Goal: Task Accomplishment & Management: Use online tool/utility

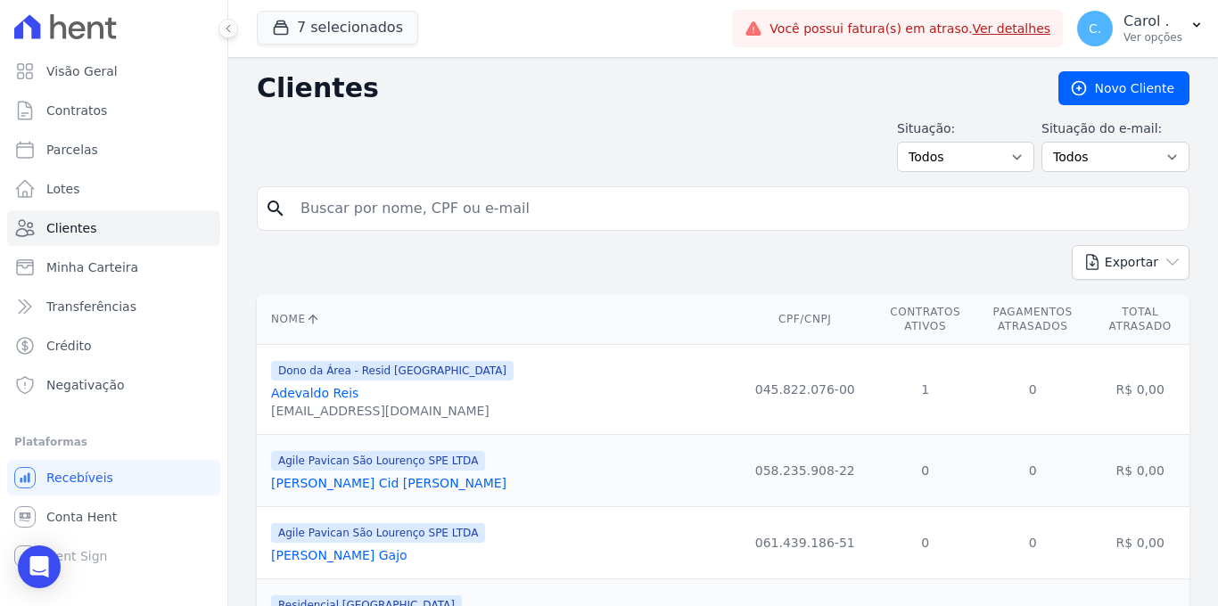
click at [496, 198] on input "search" at bounding box center [736, 209] width 892 height 36
type input "[PERSON_NAME]"
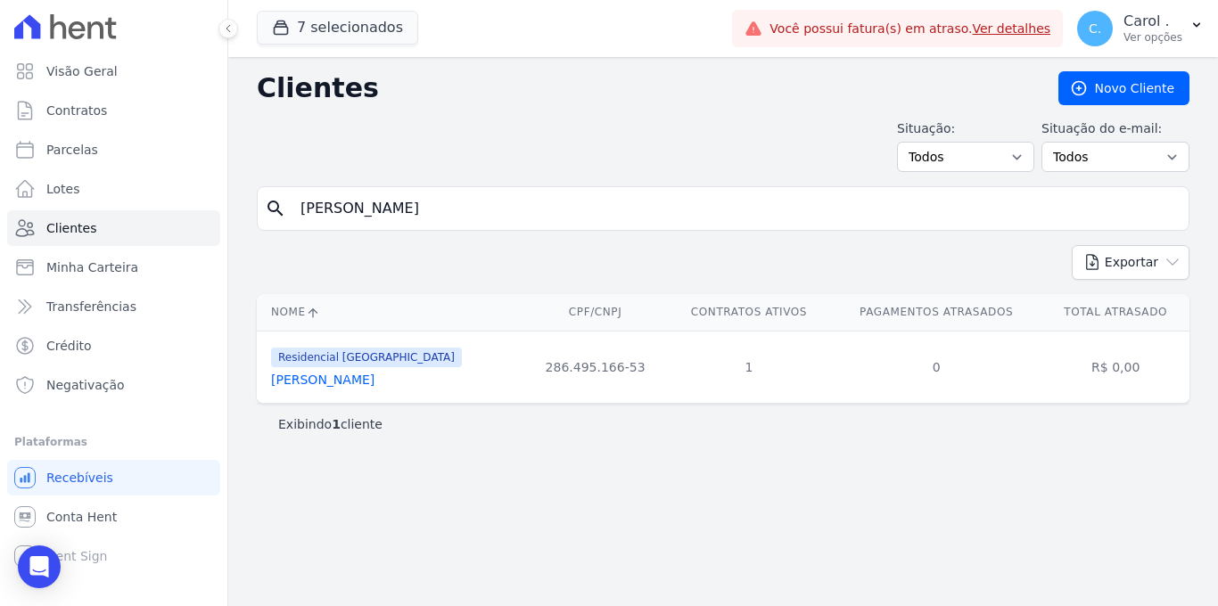
click at [327, 376] on link "[PERSON_NAME]" at bounding box center [322, 380] width 103 height 14
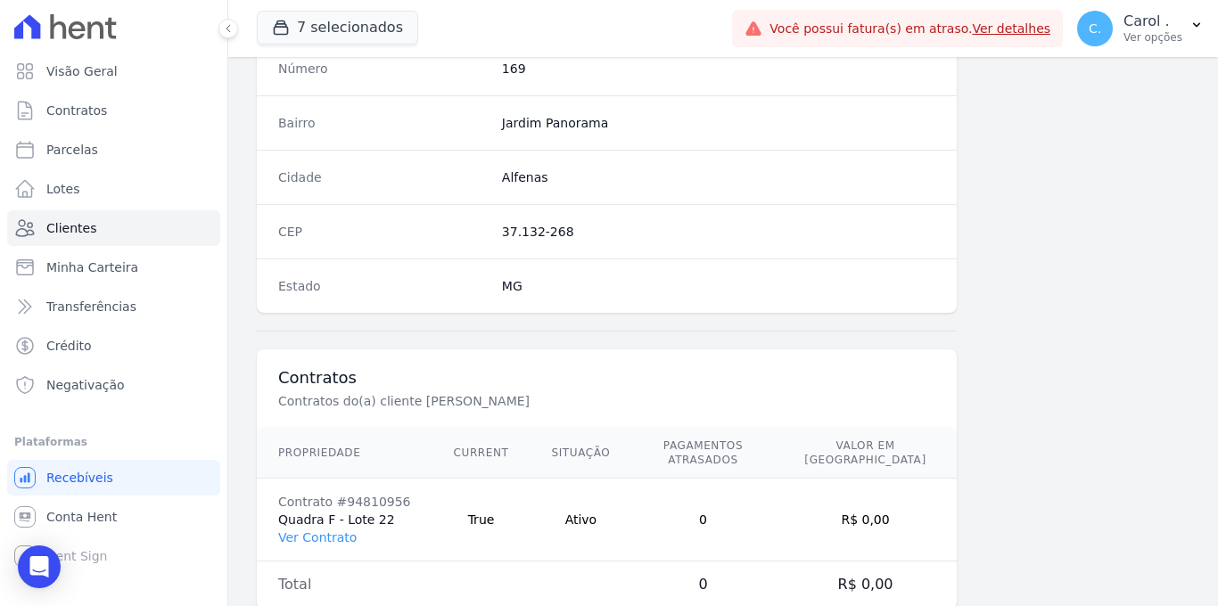
scroll to position [1076, 0]
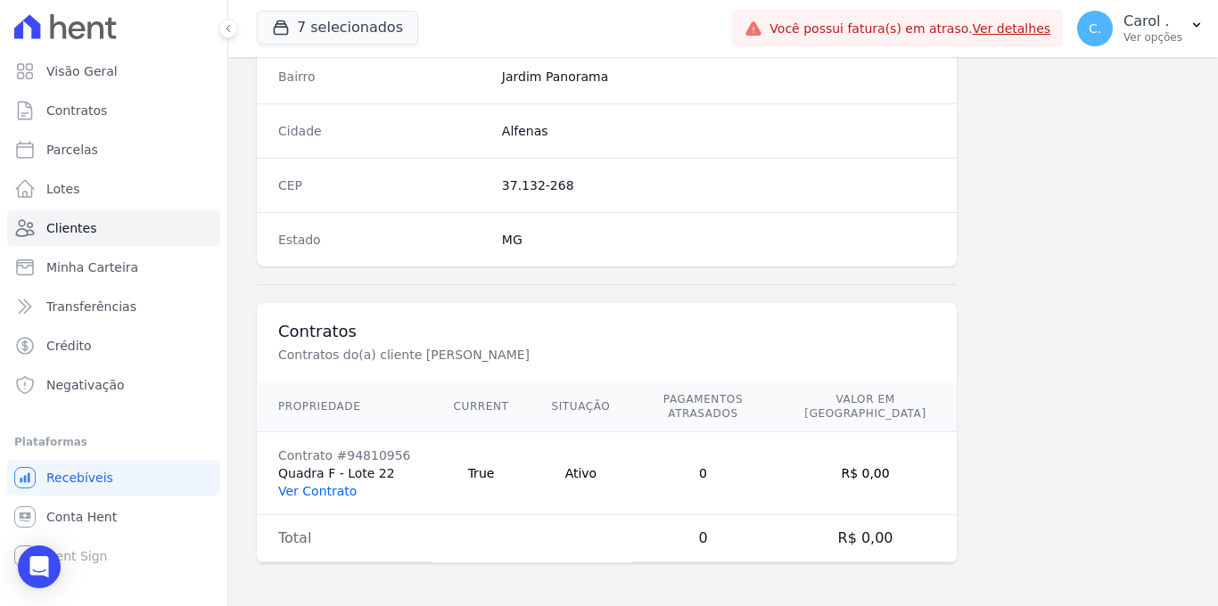
click at [314, 488] on link "Ver Contrato" at bounding box center [317, 491] width 78 height 14
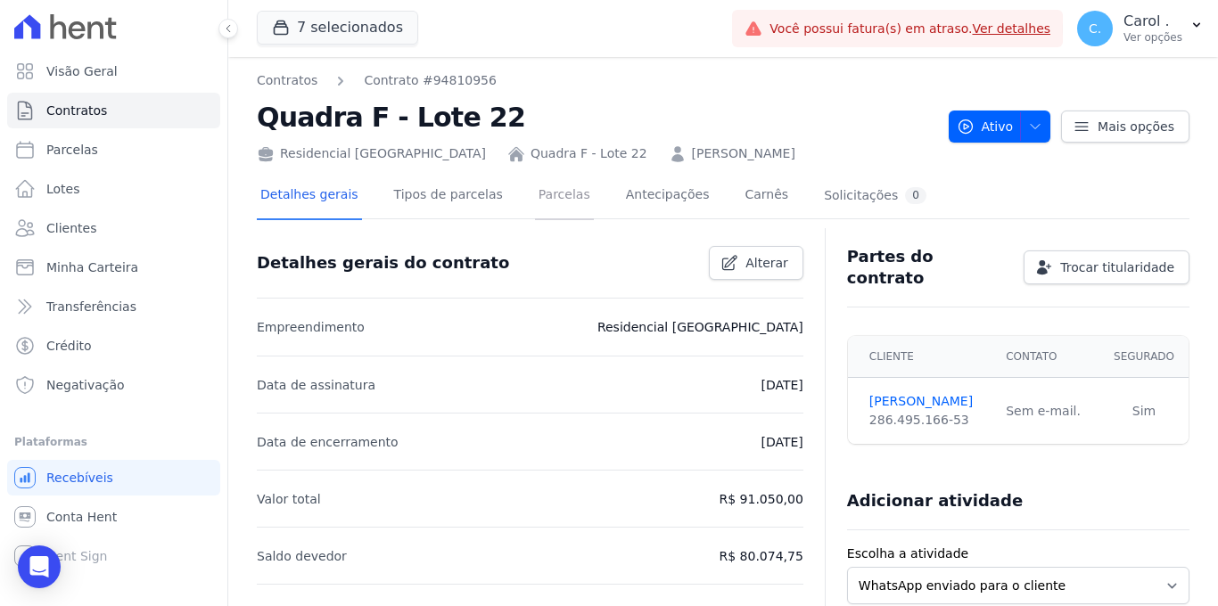
click at [557, 208] on link "Parcelas" at bounding box center [564, 196] width 59 height 47
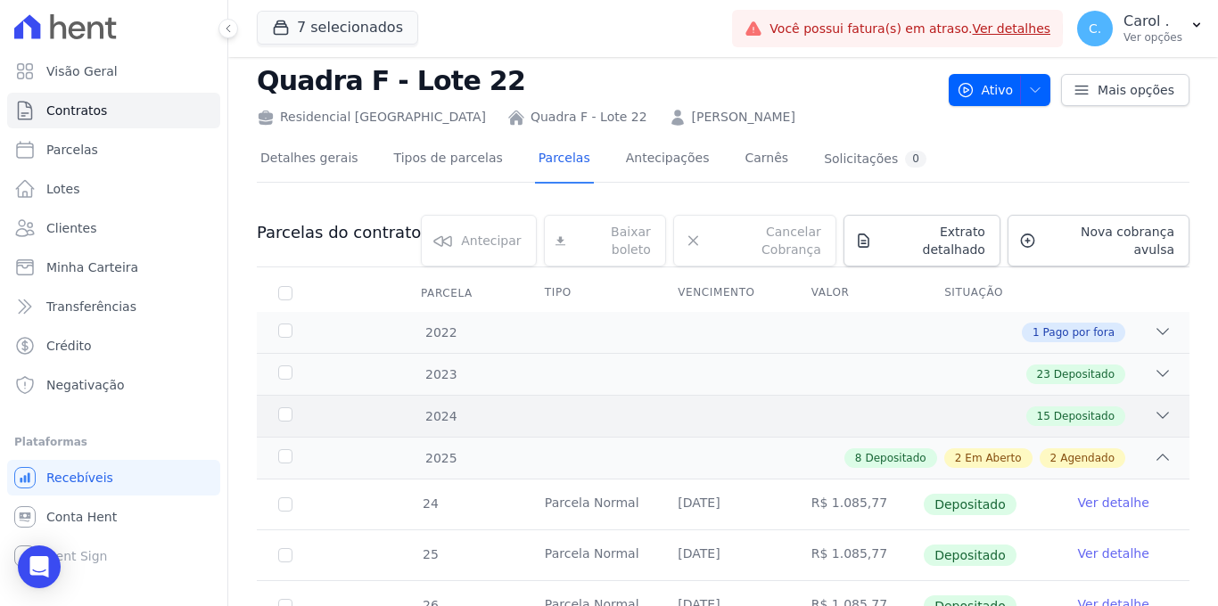
scroll to position [40, 0]
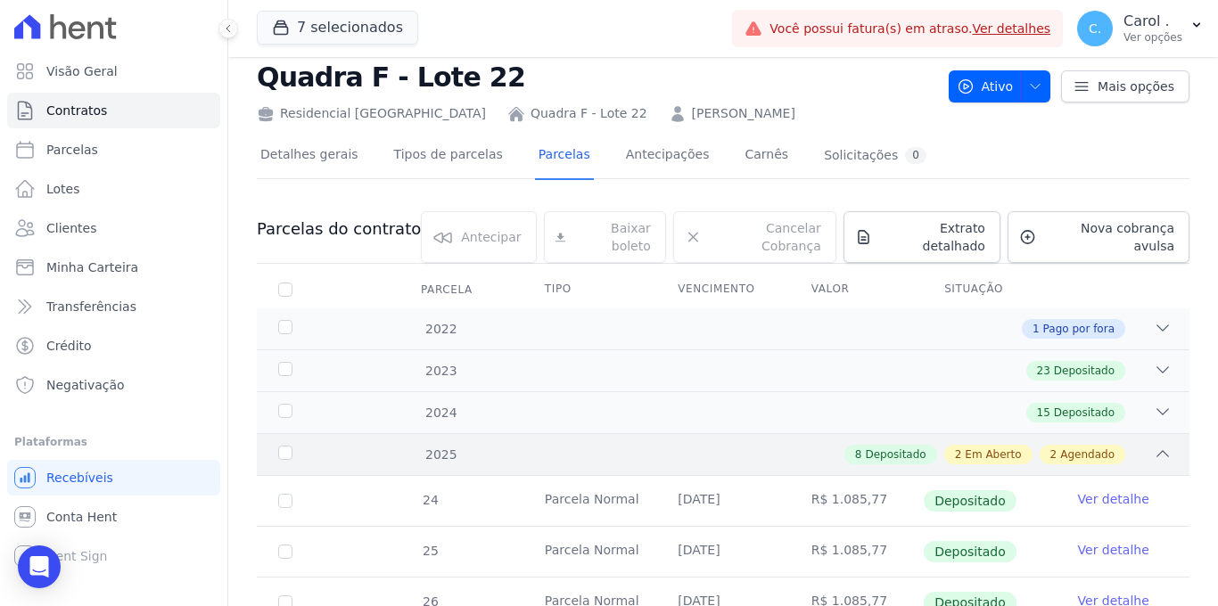
click at [1154, 445] on icon at bounding box center [1163, 454] width 18 height 18
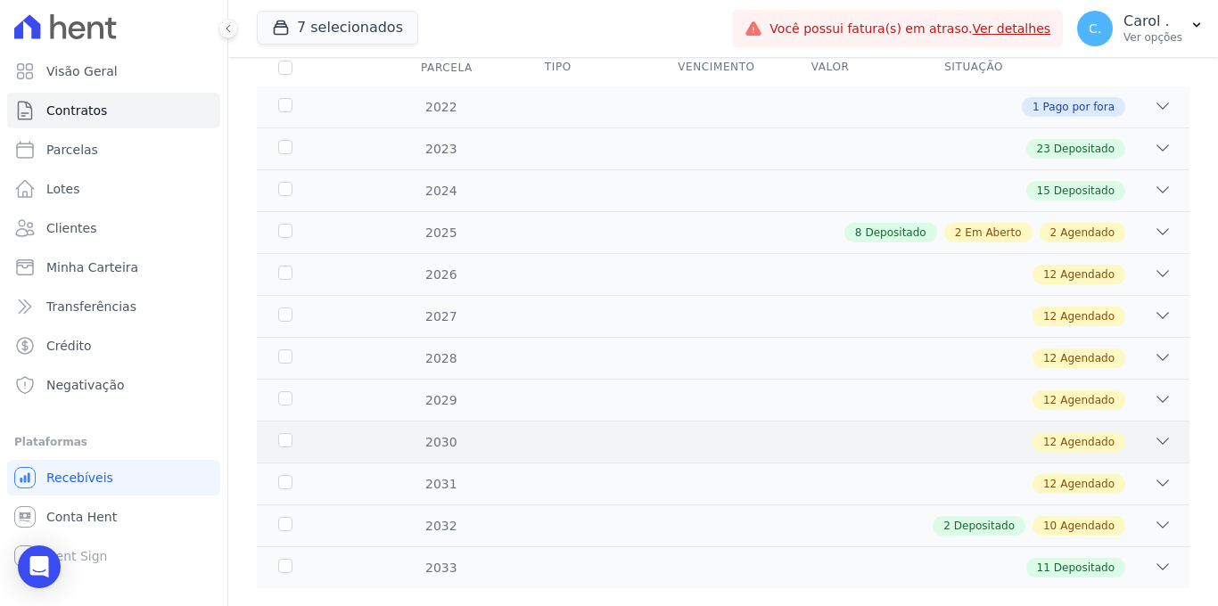
scroll to position [284, 0]
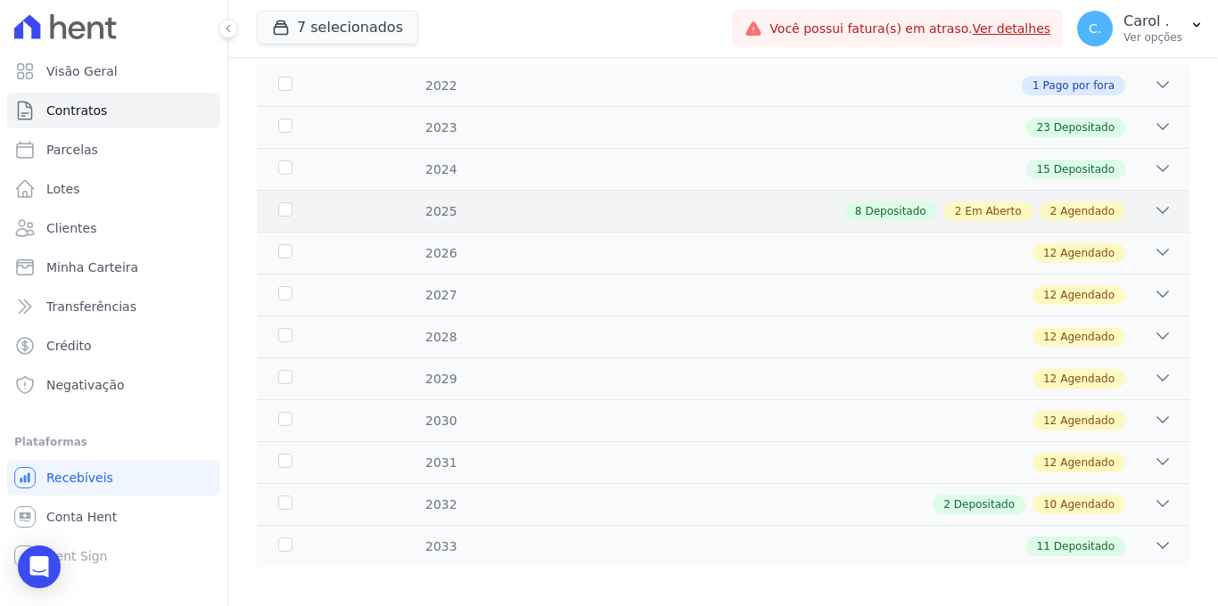
click at [1157, 202] on icon at bounding box center [1163, 211] width 18 height 18
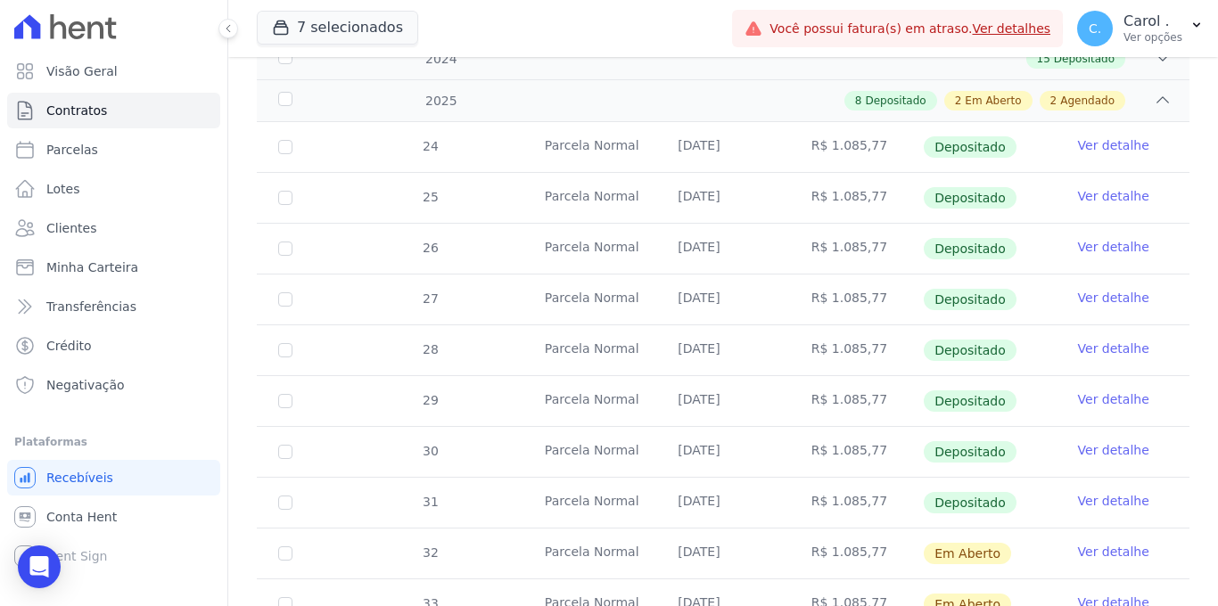
scroll to position [600, 0]
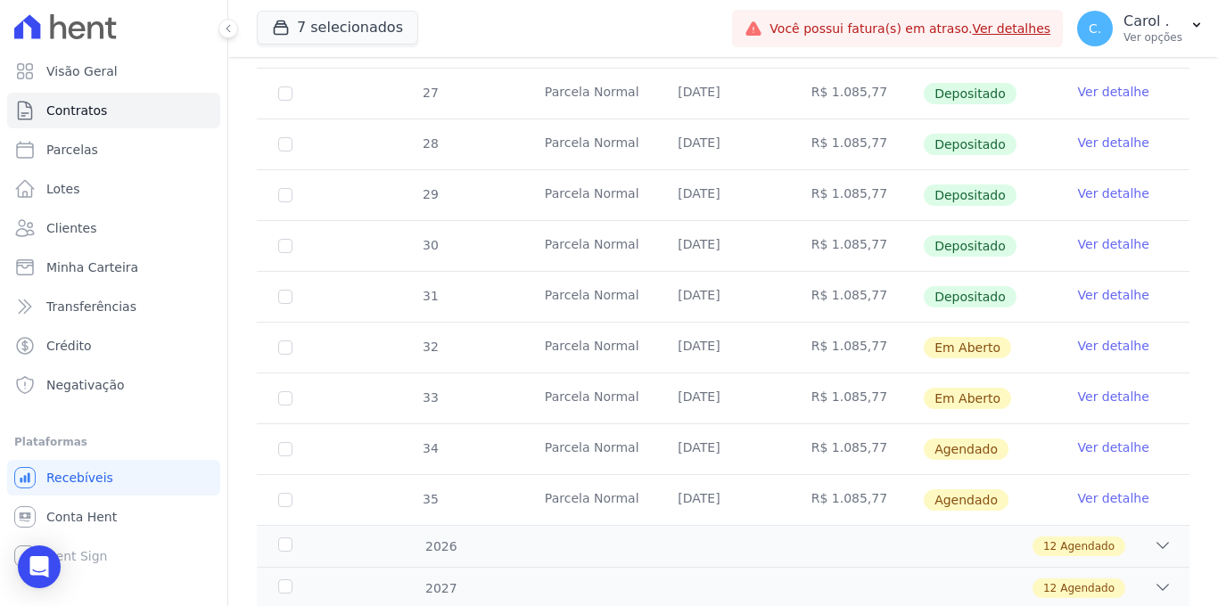
click at [1106, 337] on link "Ver detalhe" at bounding box center [1113, 346] width 71 height 18
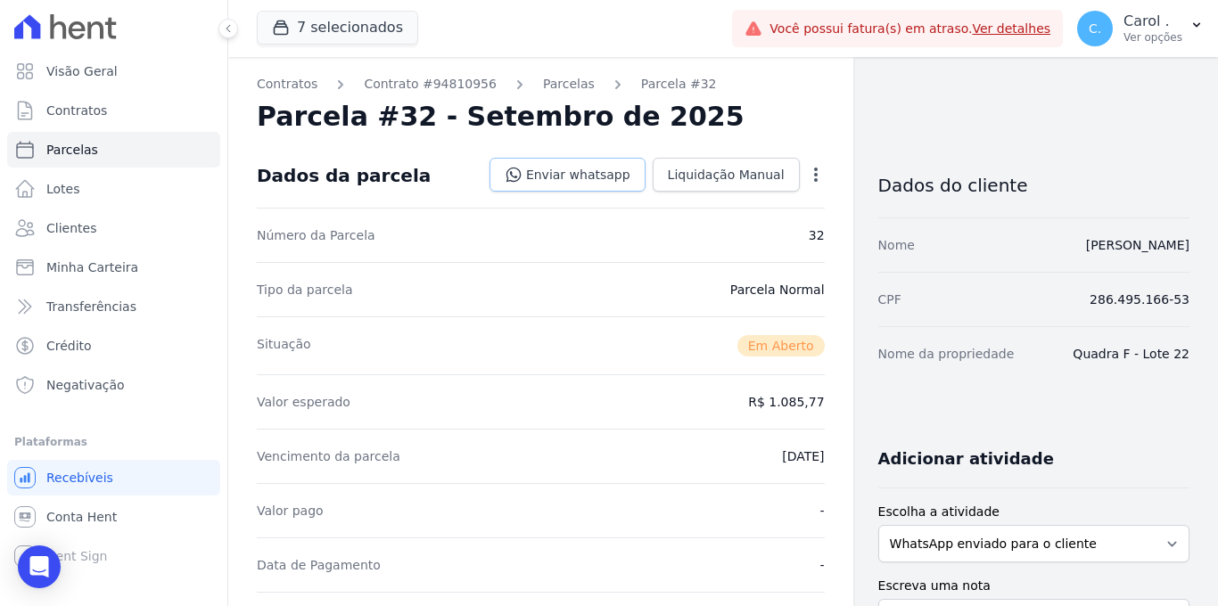
click at [549, 185] on link "Enviar whatsapp" at bounding box center [568, 175] width 156 height 34
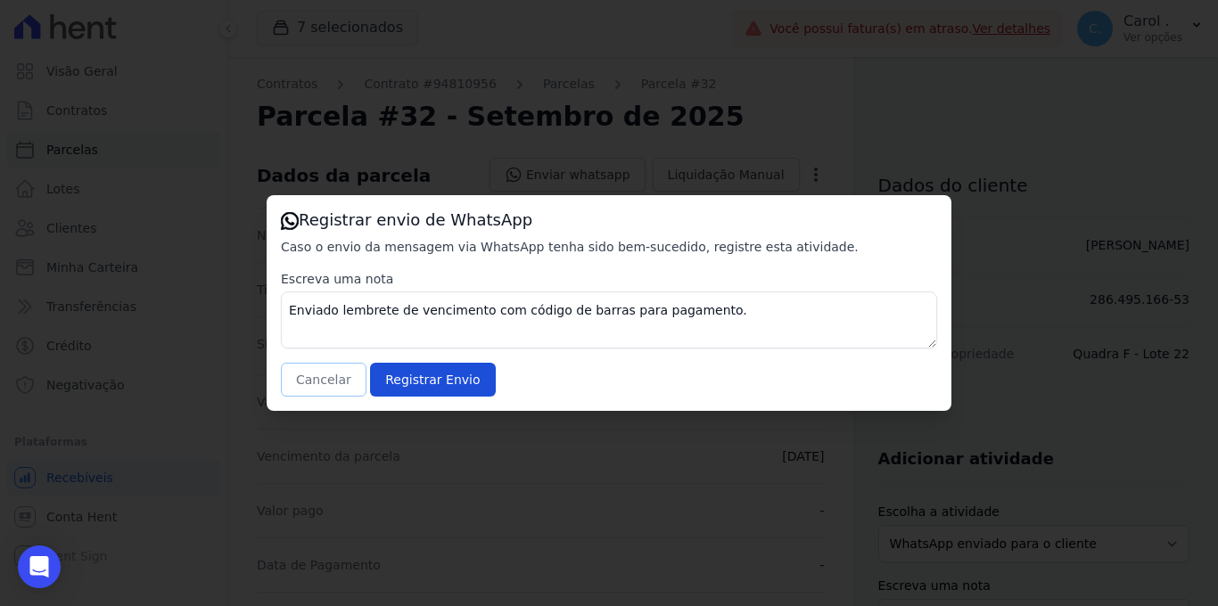
click at [319, 374] on button "Cancelar" at bounding box center [324, 380] width 86 height 34
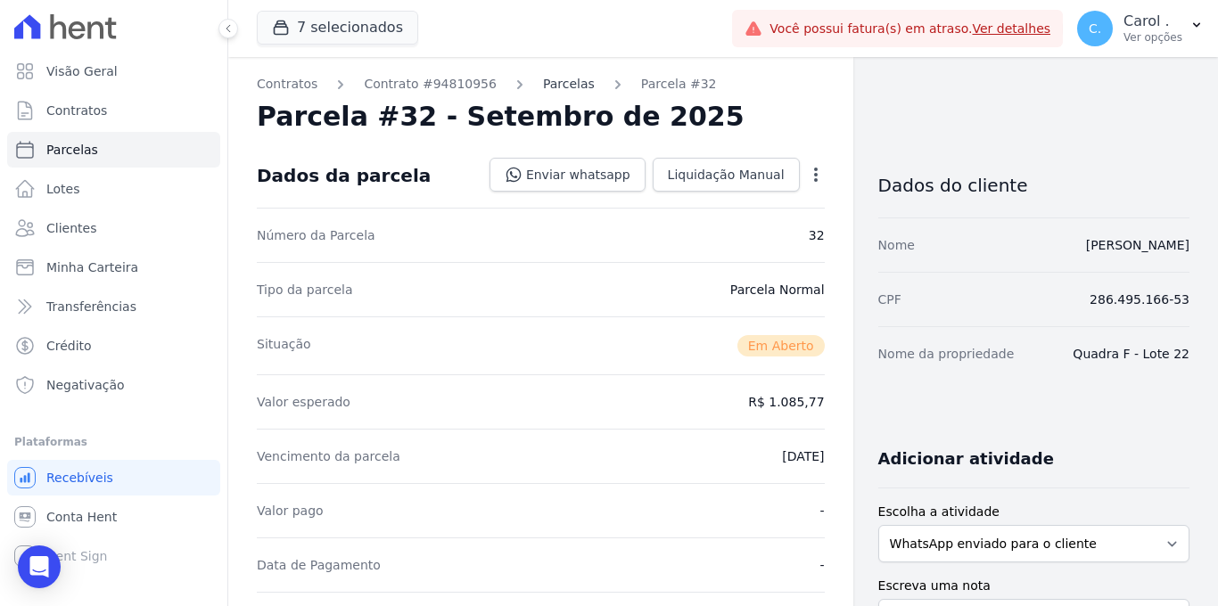
click at [549, 87] on link "Parcelas" at bounding box center [569, 84] width 52 height 19
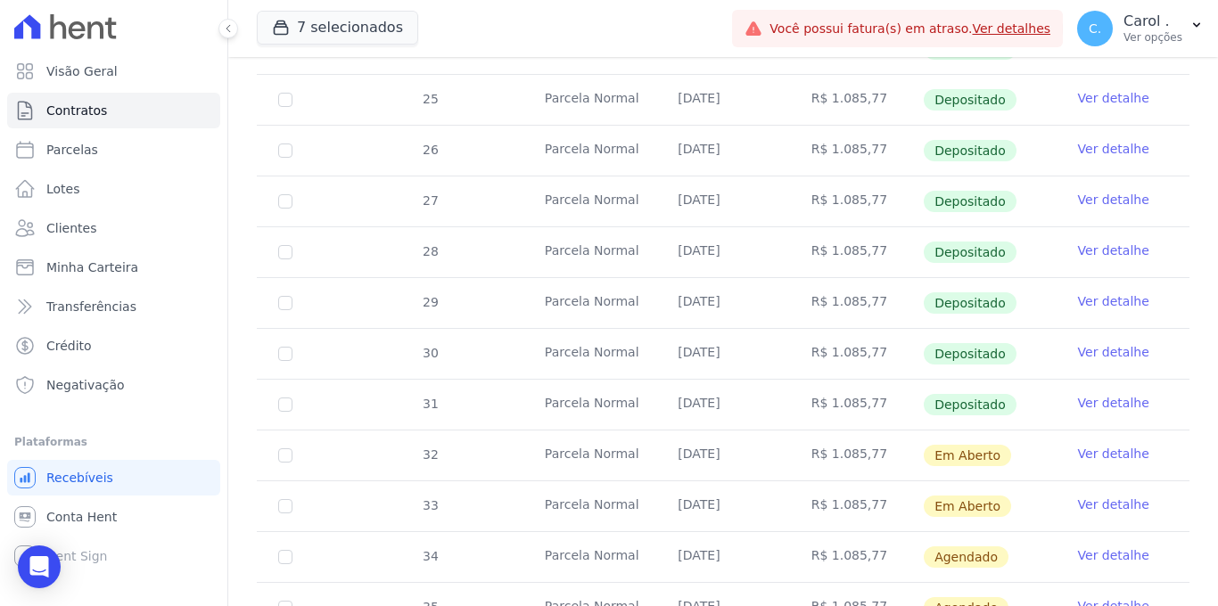
scroll to position [894, 0]
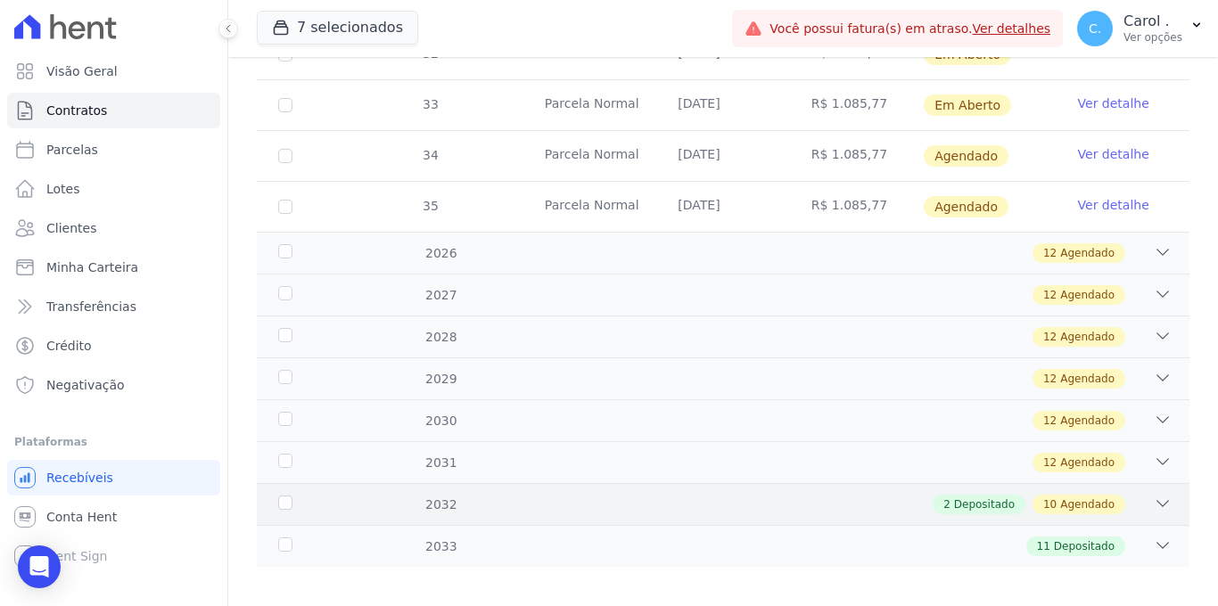
click at [1162, 487] on div "2032 2 Depositado 10 Agendado" at bounding box center [723, 504] width 933 height 42
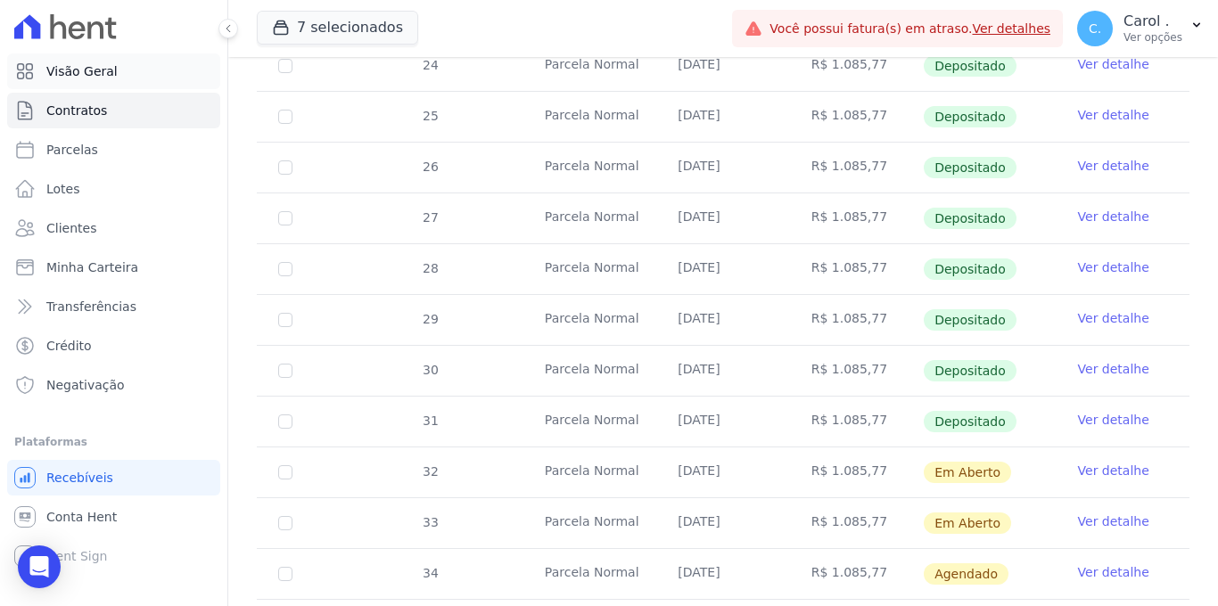
scroll to position [0, 0]
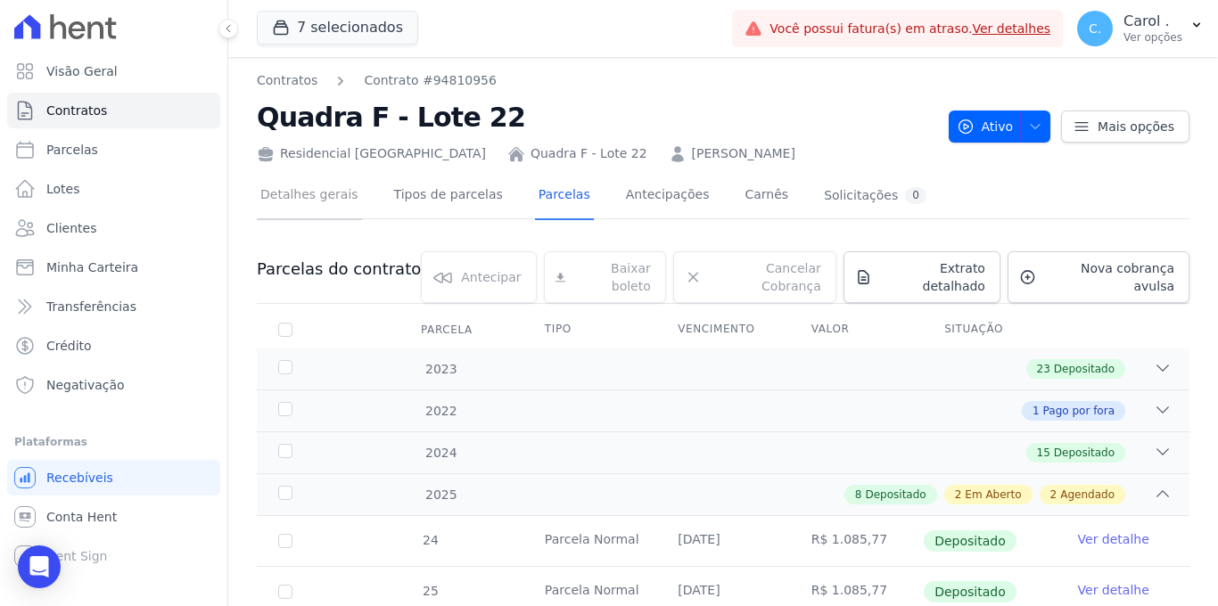
click at [336, 198] on link "Detalhes gerais" at bounding box center [309, 196] width 105 height 47
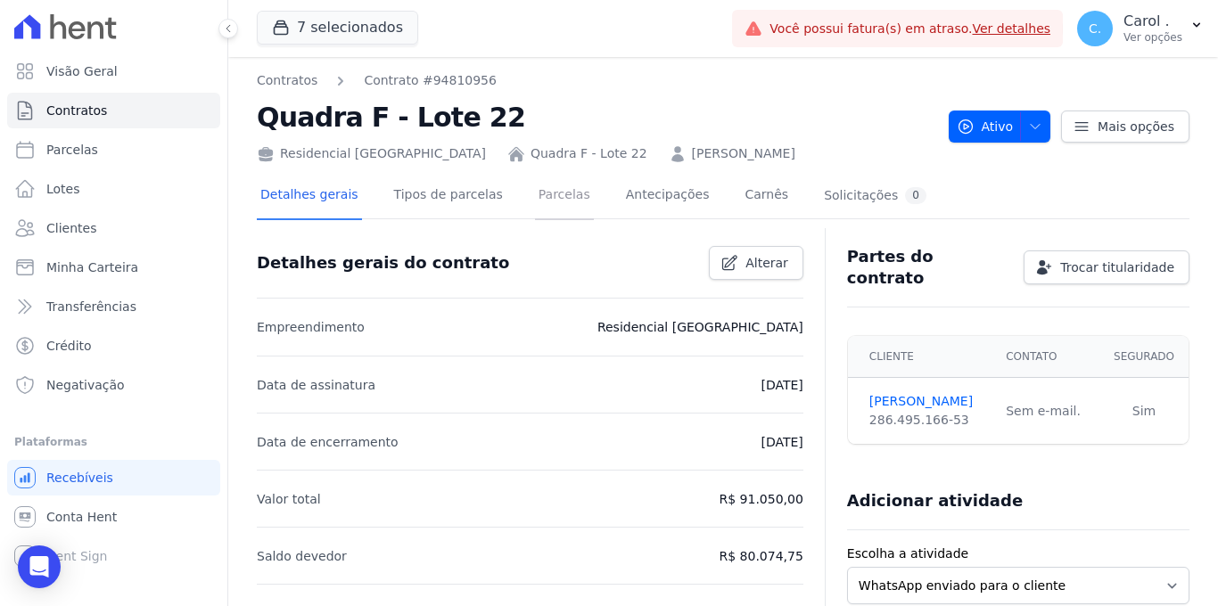
click at [549, 191] on link "Parcelas" at bounding box center [564, 196] width 59 height 47
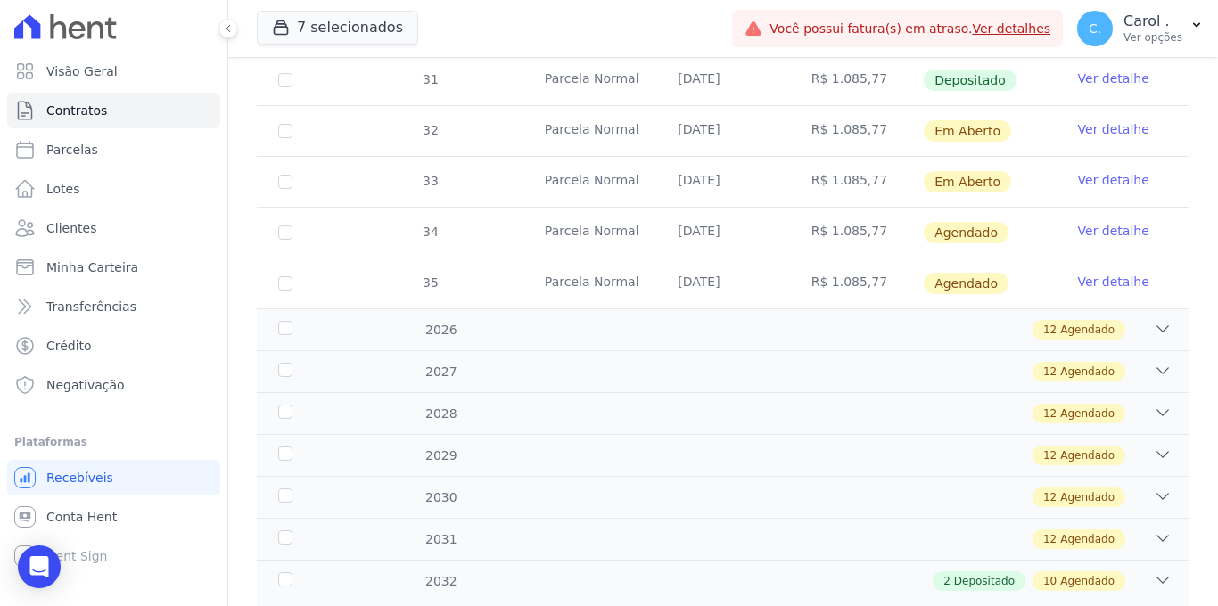
scroll to position [894, 0]
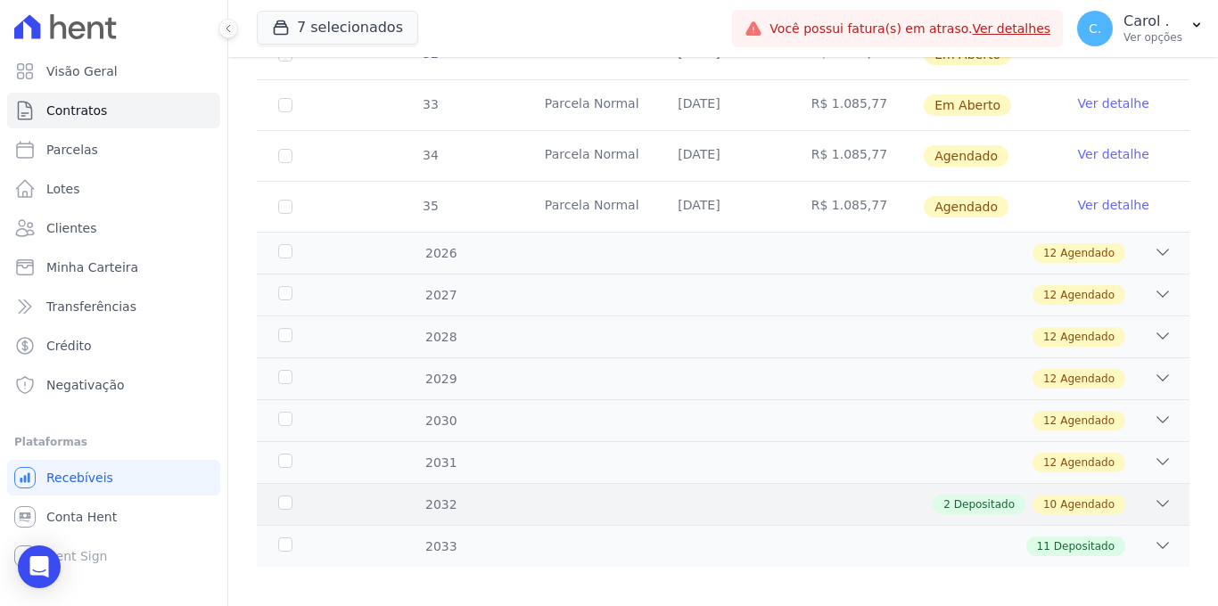
click at [1162, 483] on div "2032 2 Depositado 10 Agendado" at bounding box center [723, 504] width 933 height 42
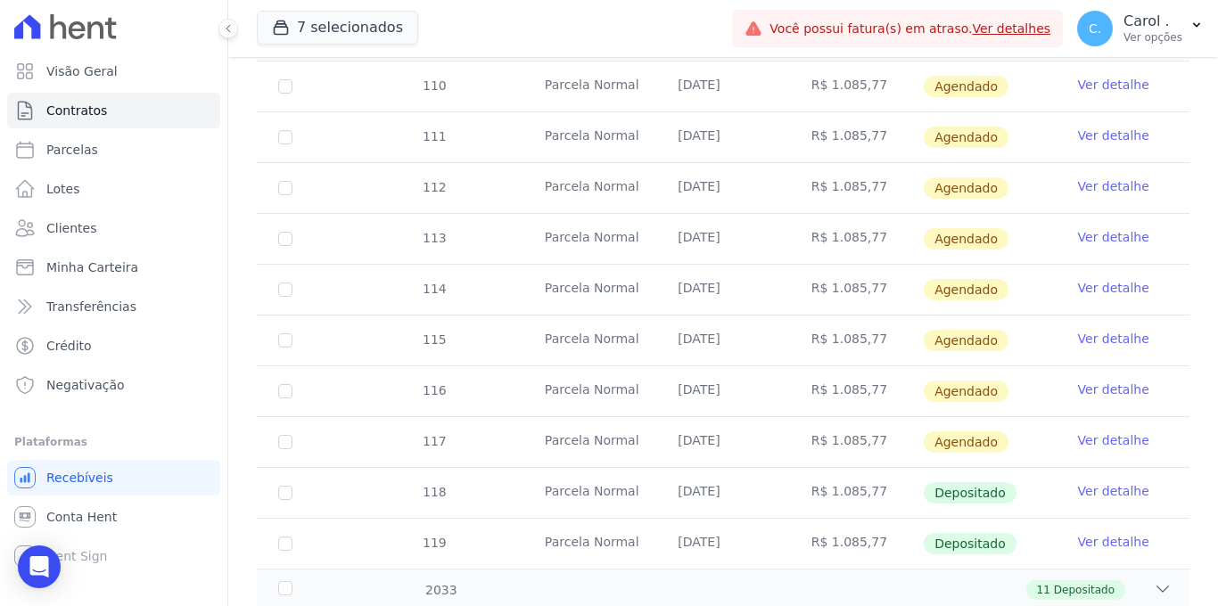
scroll to position [1462, 0]
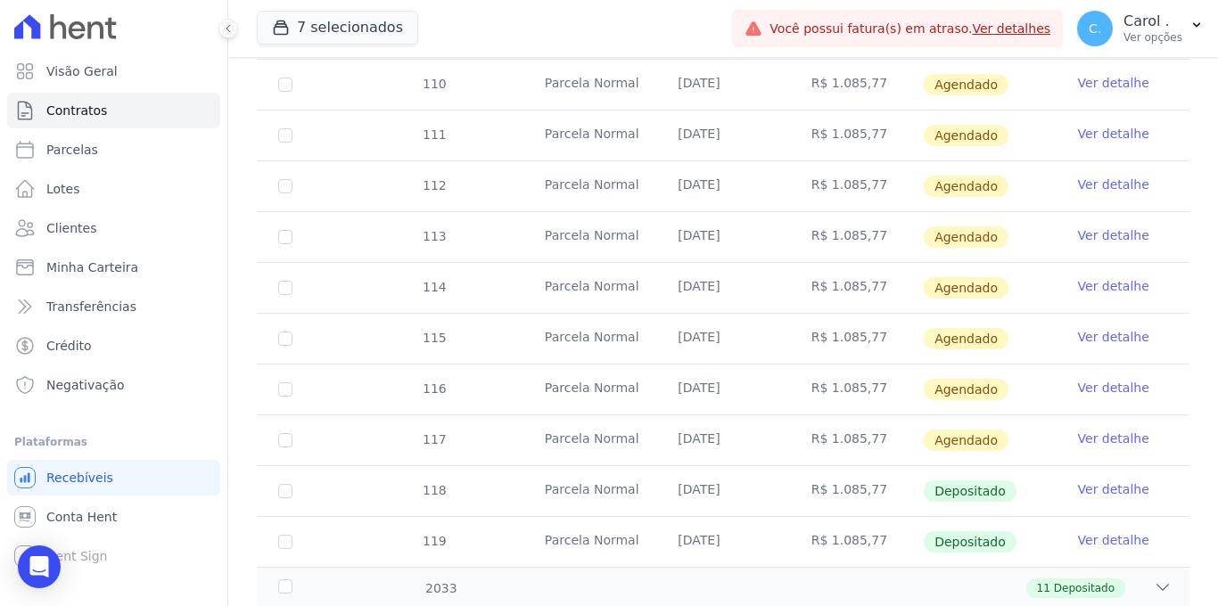
click at [1109, 481] on link "Ver detalhe" at bounding box center [1113, 490] width 71 height 18
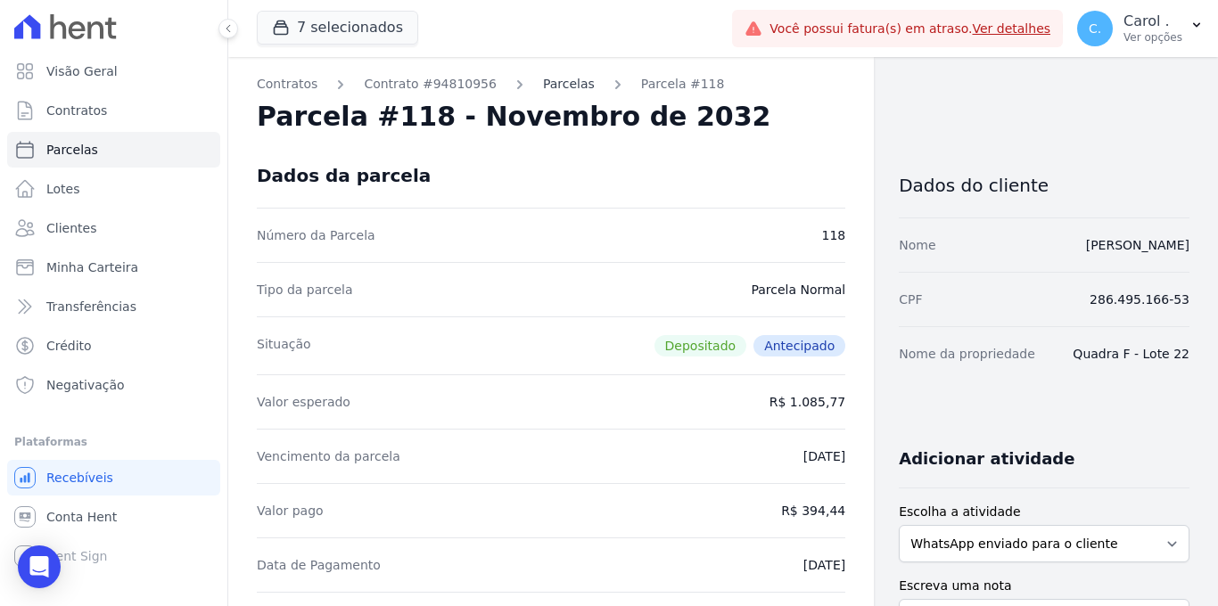
click at [560, 87] on link "Parcelas" at bounding box center [569, 84] width 52 height 19
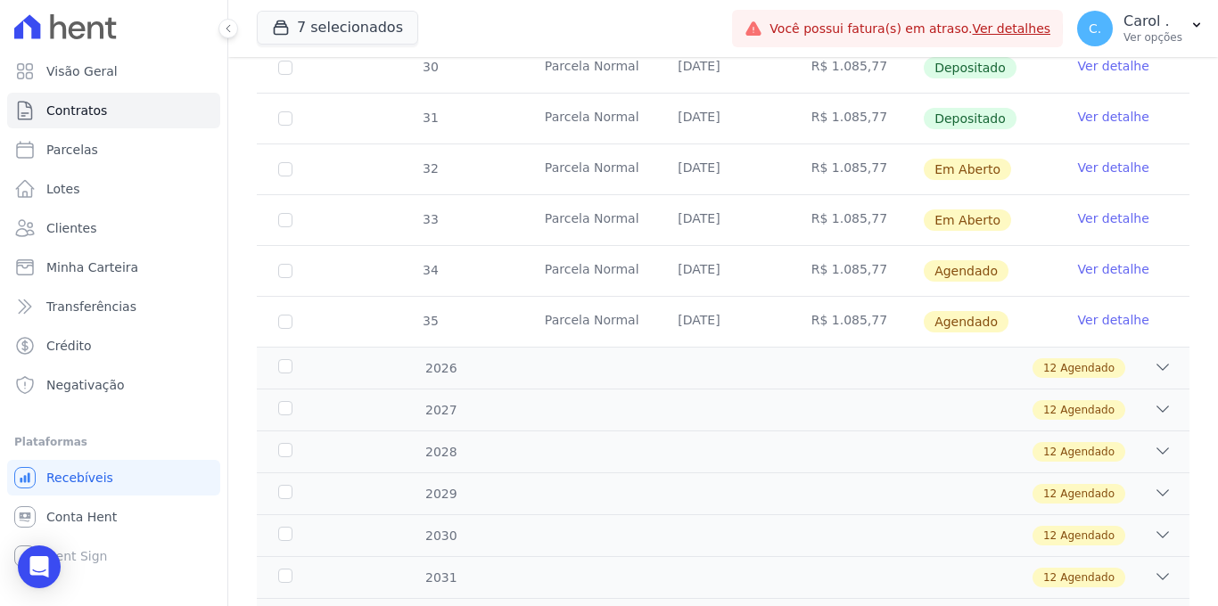
scroll to position [894, 0]
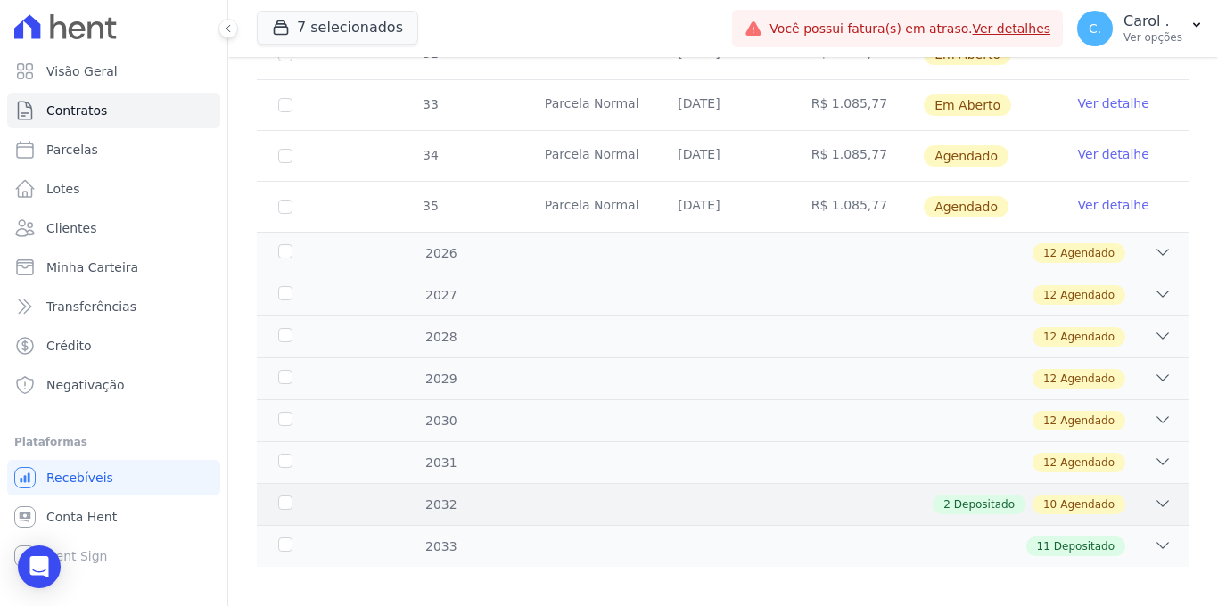
click at [1159, 484] on div "2032 2 Depositado 10 Agendado" at bounding box center [723, 504] width 933 height 42
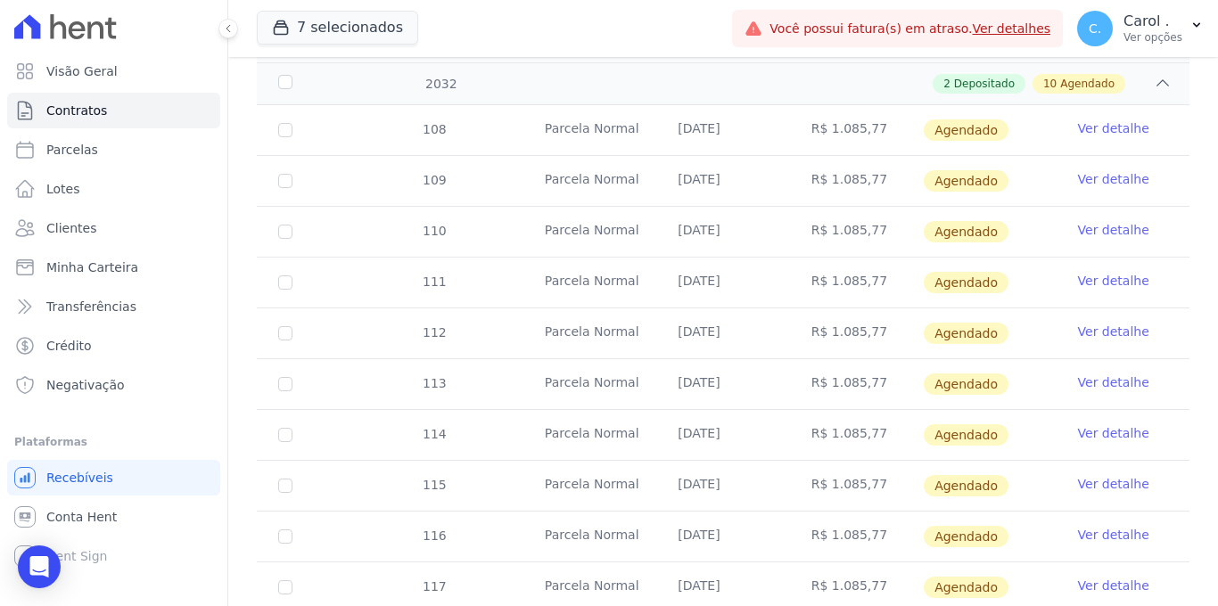
scroll to position [1393, 0]
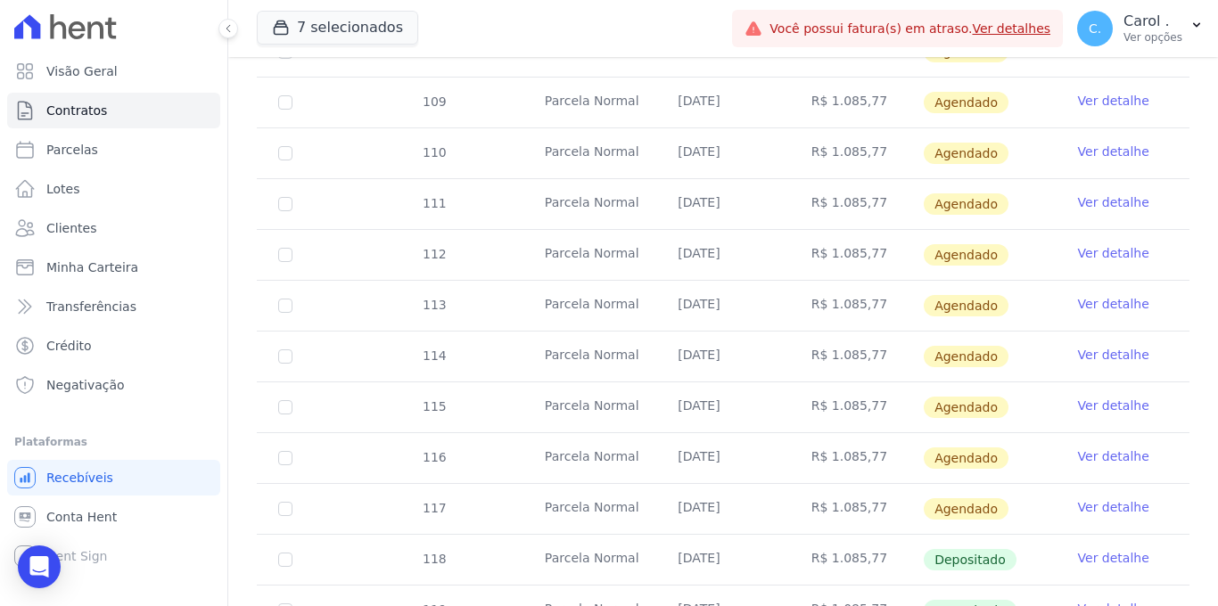
click at [1105, 499] on link "Ver detalhe" at bounding box center [1113, 508] width 71 height 18
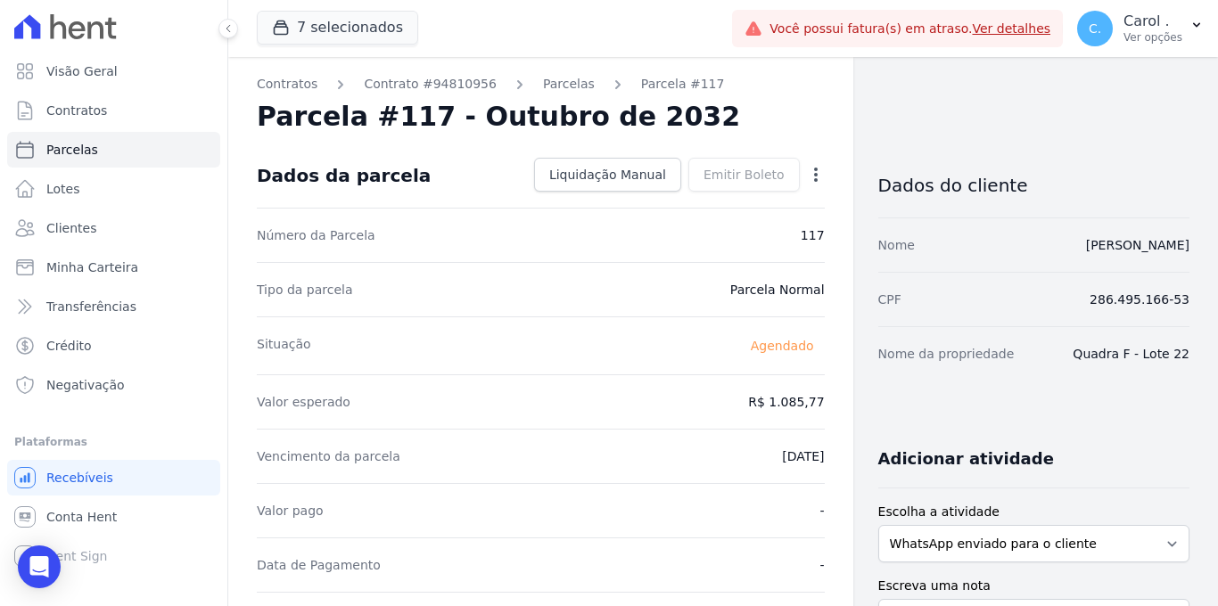
click at [811, 172] on icon "button" at bounding box center [816, 175] width 18 height 18
click at [761, 223] on link "Antecipar" at bounding box center [739, 231] width 157 height 32
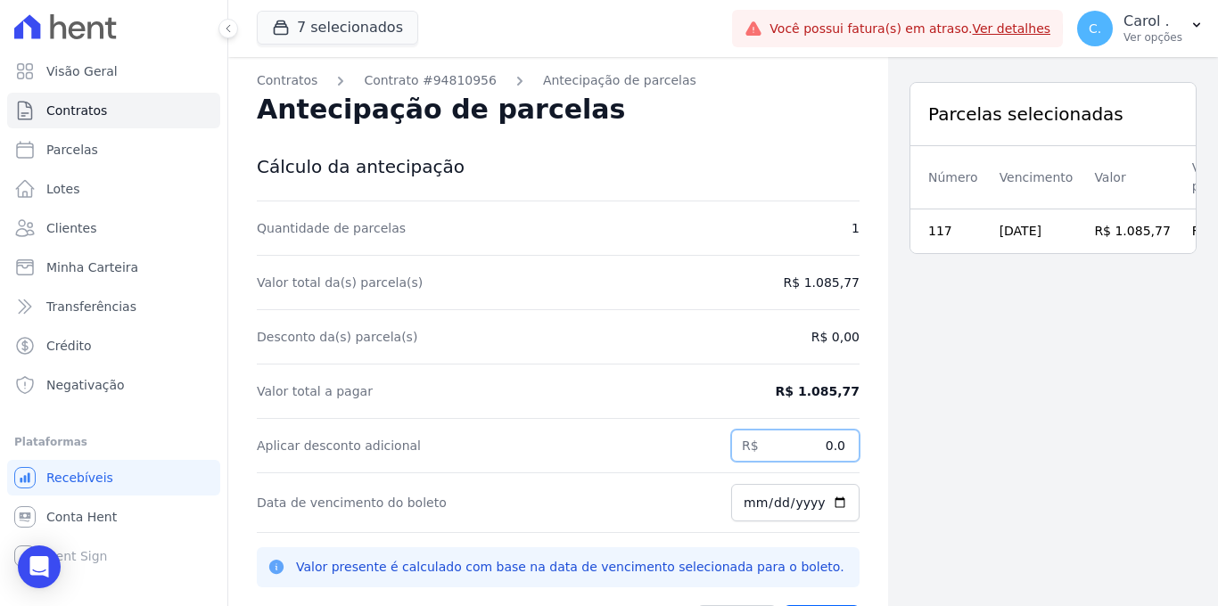
drag, startPoint x: 804, startPoint y: 441, endPoint x: 843, endPoint y: 447, distance: 39.6
click at [843, 447] on input "0.0" at bounding box center [795, 446] width 128 height 32
type input "687.98"
drag, startPoint x: 659, startPoint y: 498, endPoint x: 680, endPoint y: 499, distance: 21.5
click at [659, 498] on div "Data de vencimento do boleto [DATE]" at bounding box center [558, 504] width 603 height 60
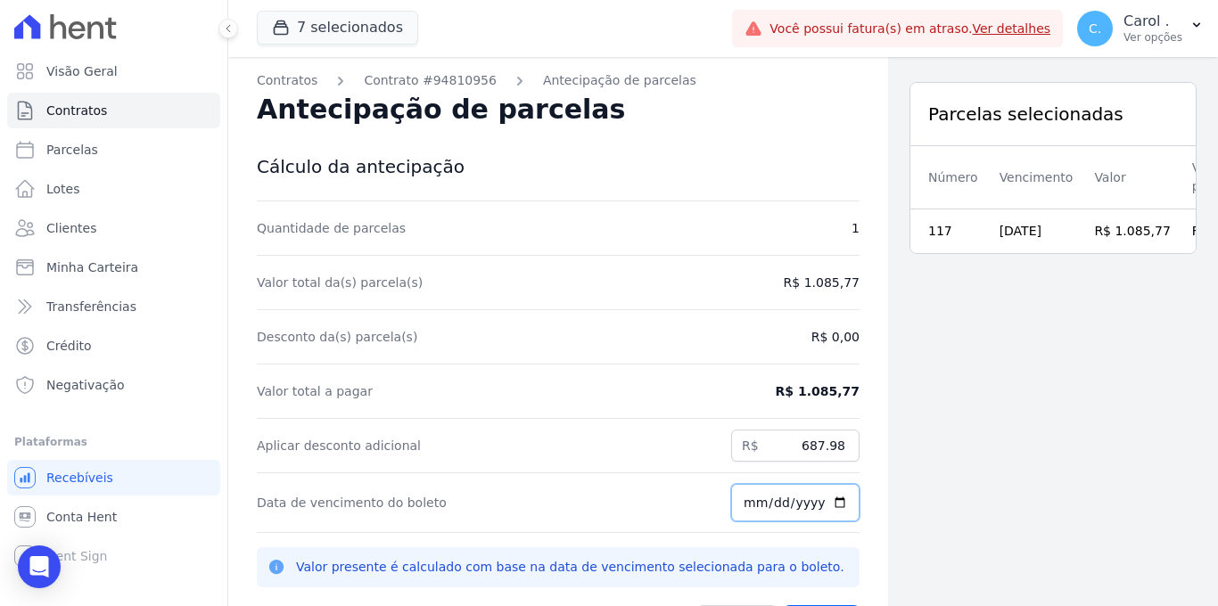
click at [834, 505] on input "[DATE]" at bounding box center [795, 502] width 128 height 37
type input "[DATE]"
click at [613, 500] on div "Data de vencimento do boleto [DATE]" at bounding box center [558, 504] width 603 height 60
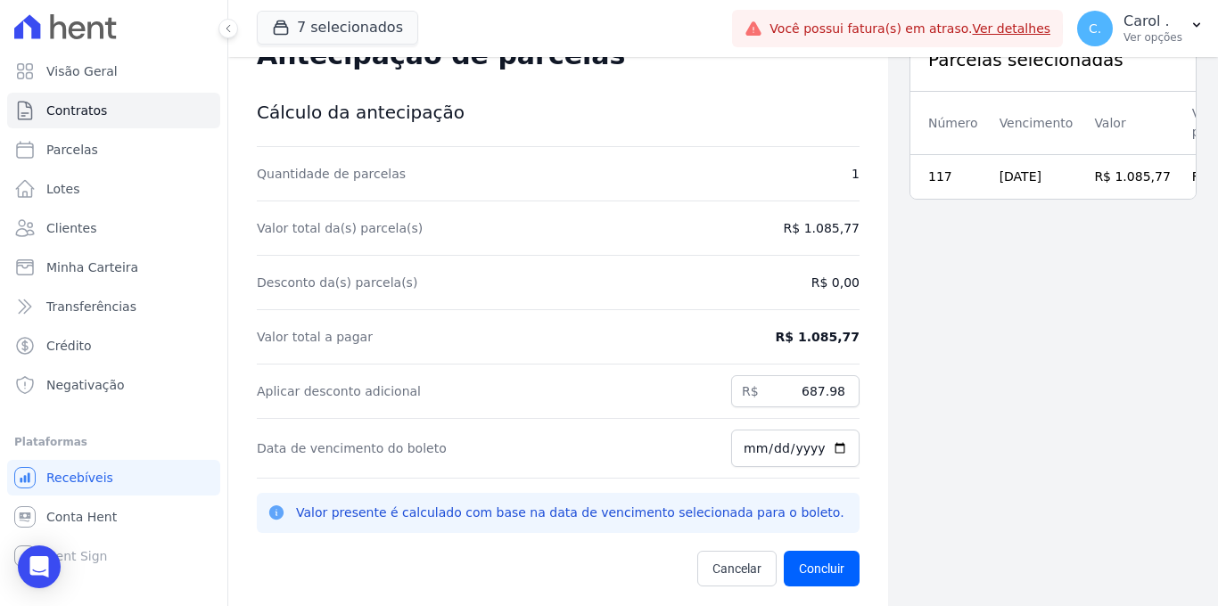
scroll to position [57, 0]
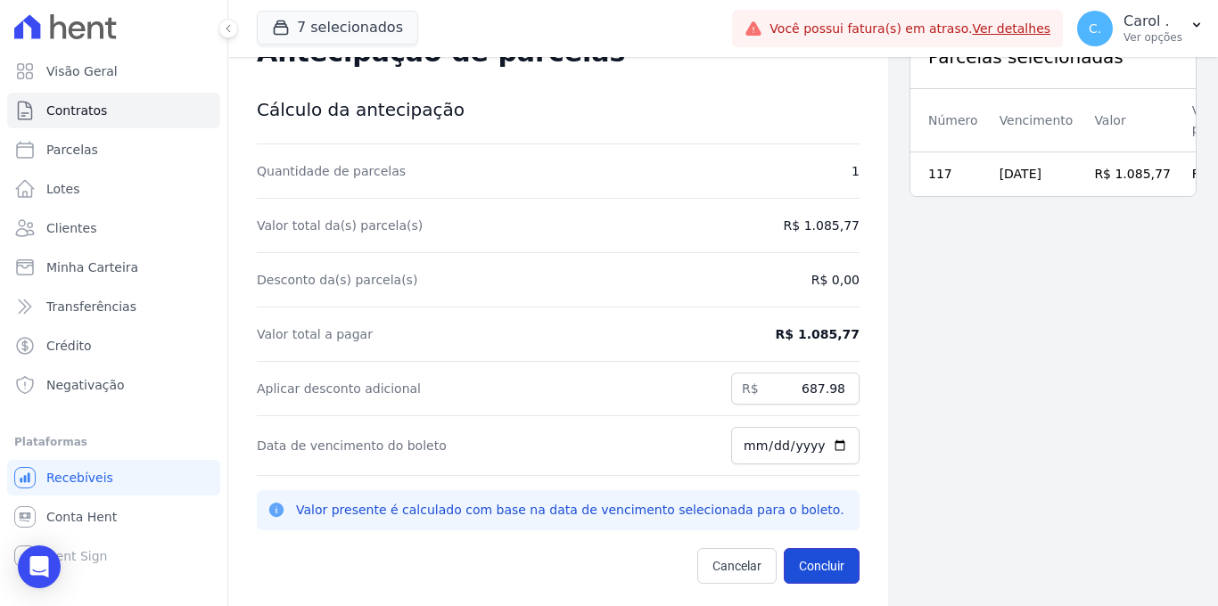
click at [809, 555] on button "Concluir" at bounding box center [822, 566] width 76 height 36
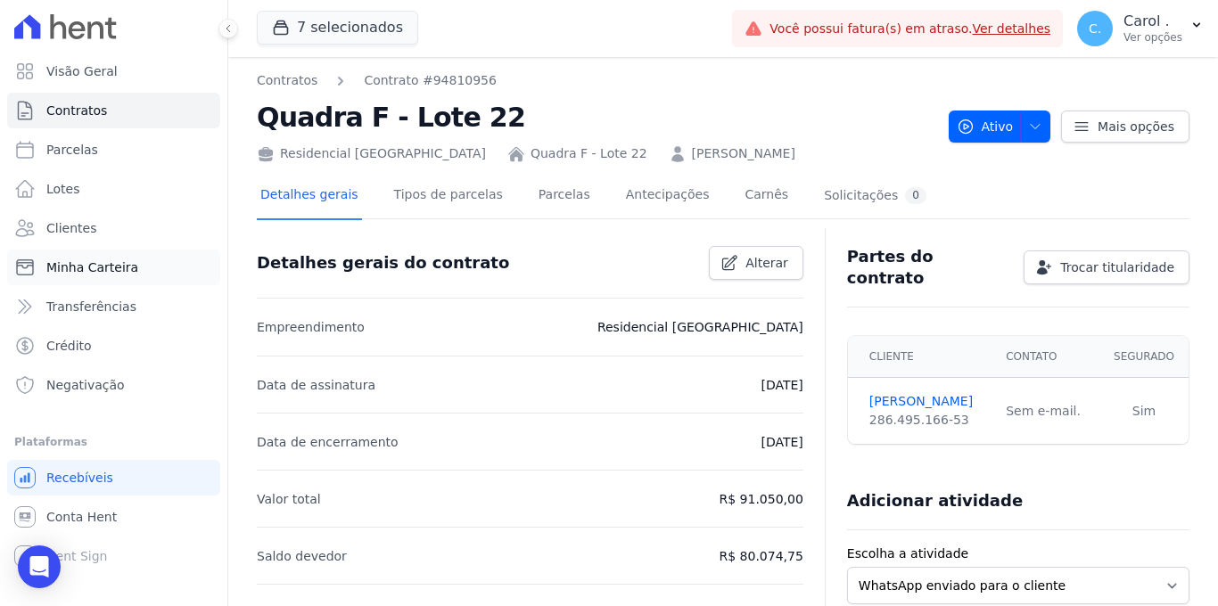
scroll to position [4, 0]
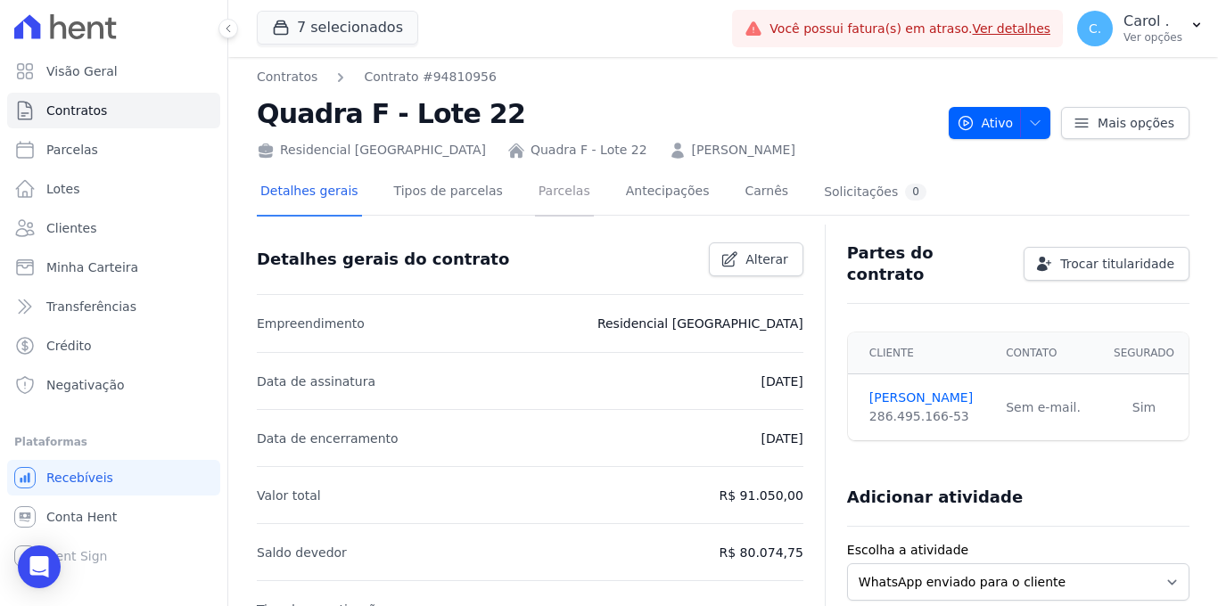
click at [564, 197] on link "Parcelas" at bounding box center [564, 192] width 59 height 47
click at [662, 181] on link "Antecipações" at bounding box center [667, 192] width 91 height 47
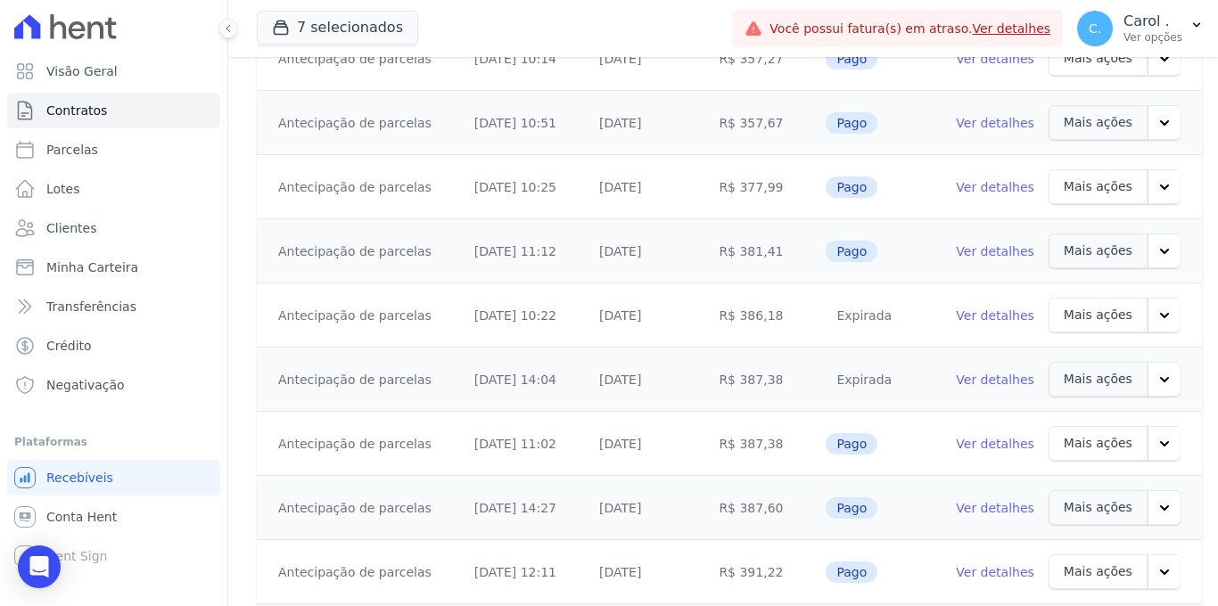
scroll to position [1014, 0]
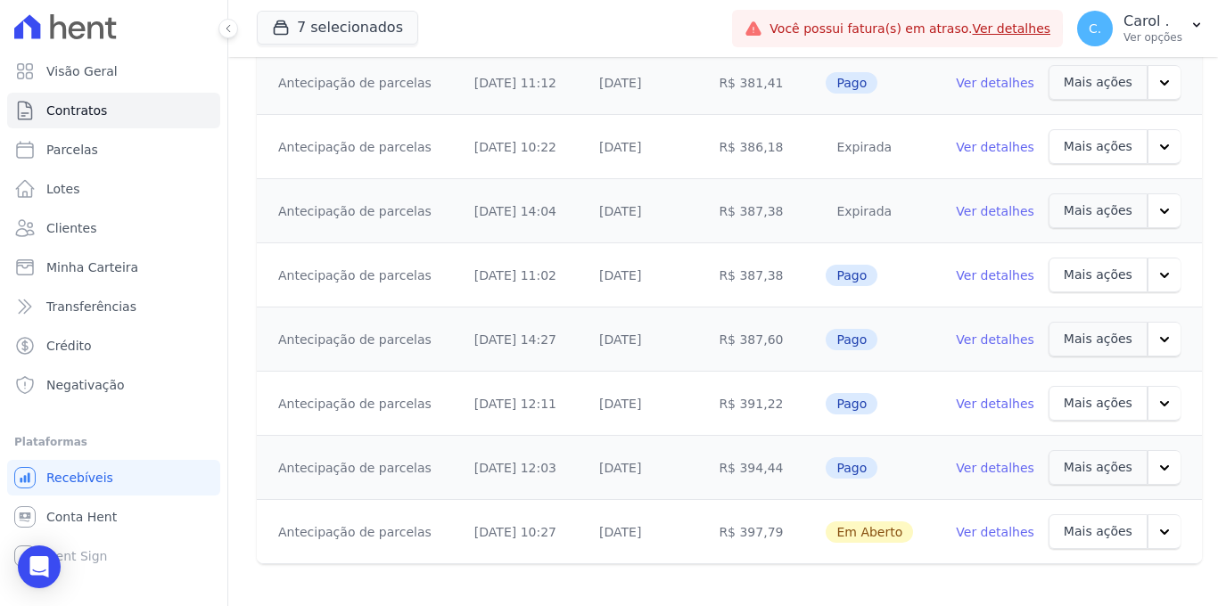
click at [1003, 523] on link "Ver detalhes" at bounding box center [995, 532] width 78 height 18
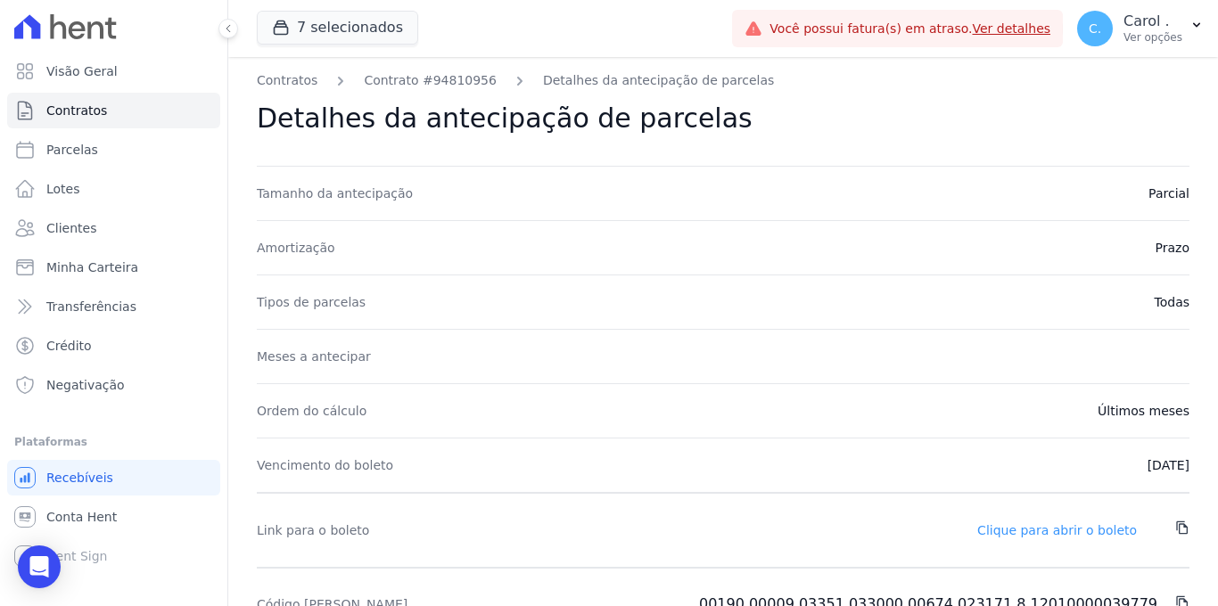
click at [1031, 537] on link "Clique para abrir o boleto" at bounding box center [1057, 530] width 160 height 14
click at [92, 88] on ul "Visão Geral Contratos [GEOGRAPHIC_DATA] Lotes Clientes Minha Carteira Transferê…" at bounding box center [113, 229] width 213 height 350
click at [93, 80] on link "Visão Geral" at bounding box center [113, 72] width 213 height 36
